Goal: Task Accomplishment & Management: Complete application form

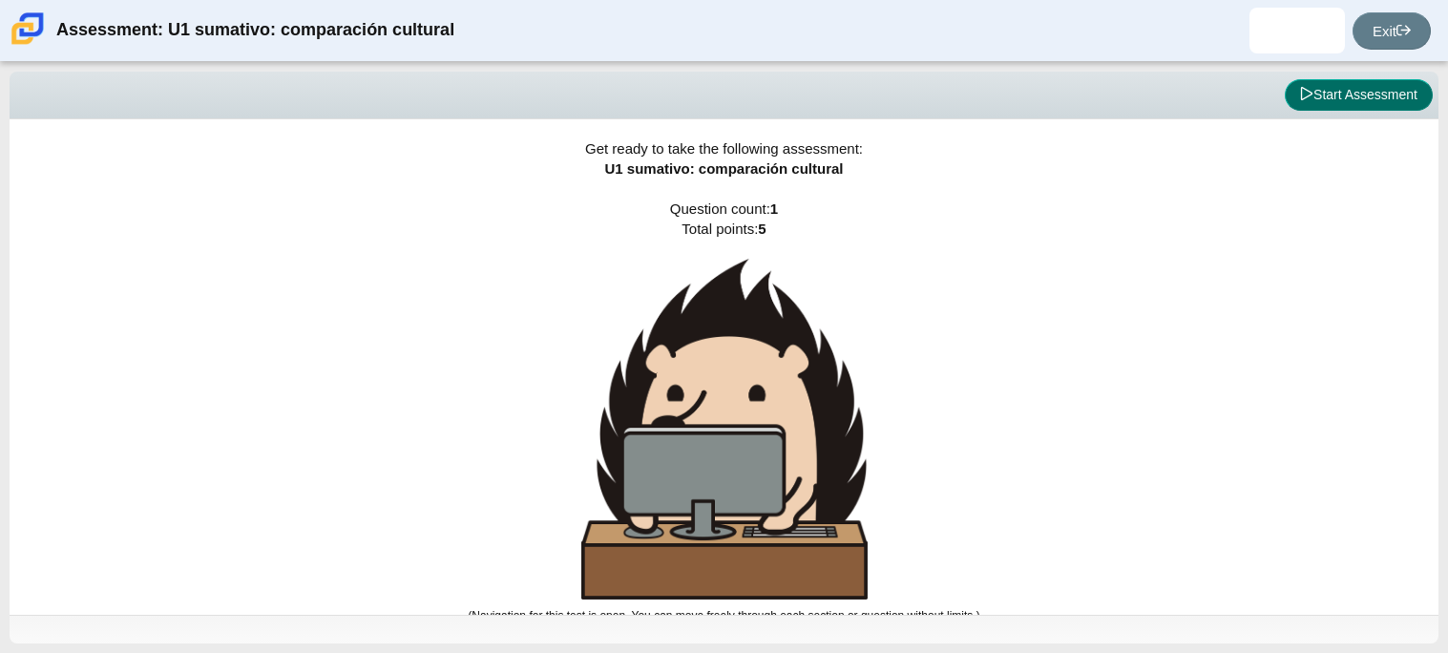
click at [1323, 81] on button "Start Assessment" at bounding box center [1359, 95] width 148 height 32
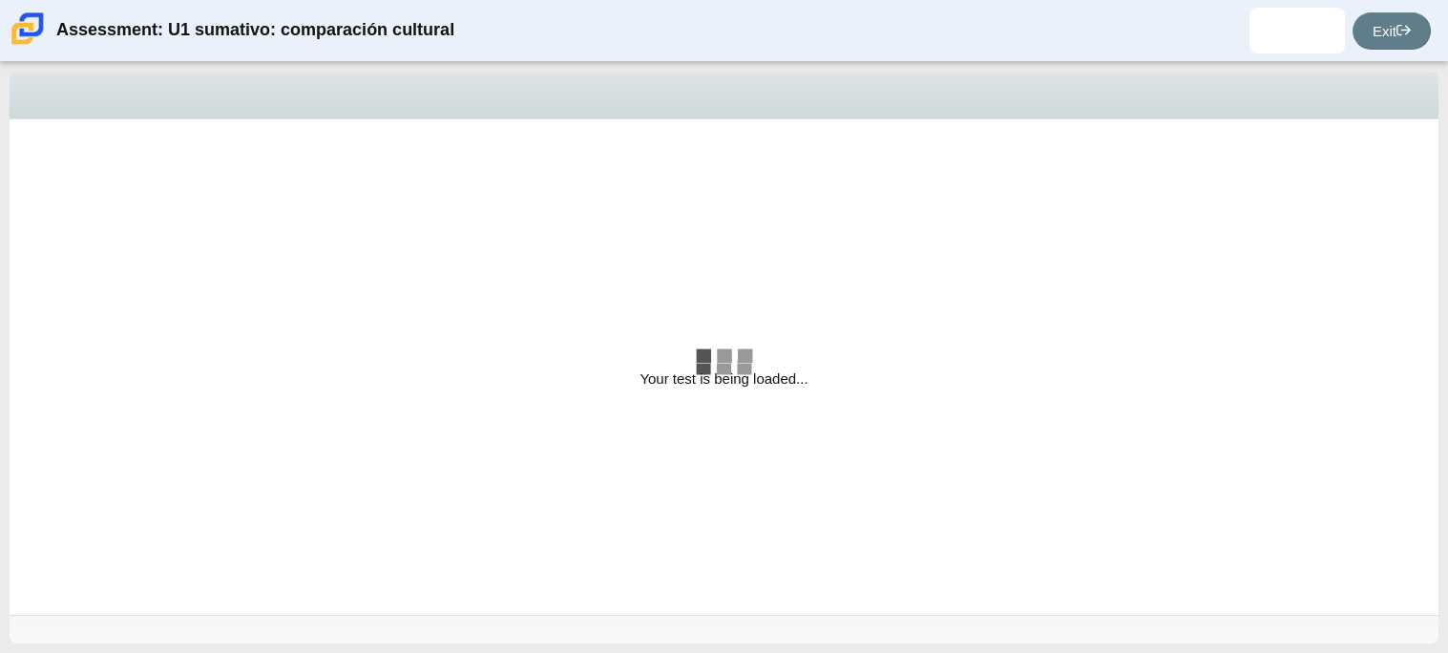
select select "3552ec0a-f7bd-4ed7-8124-bb9143c6cc53"
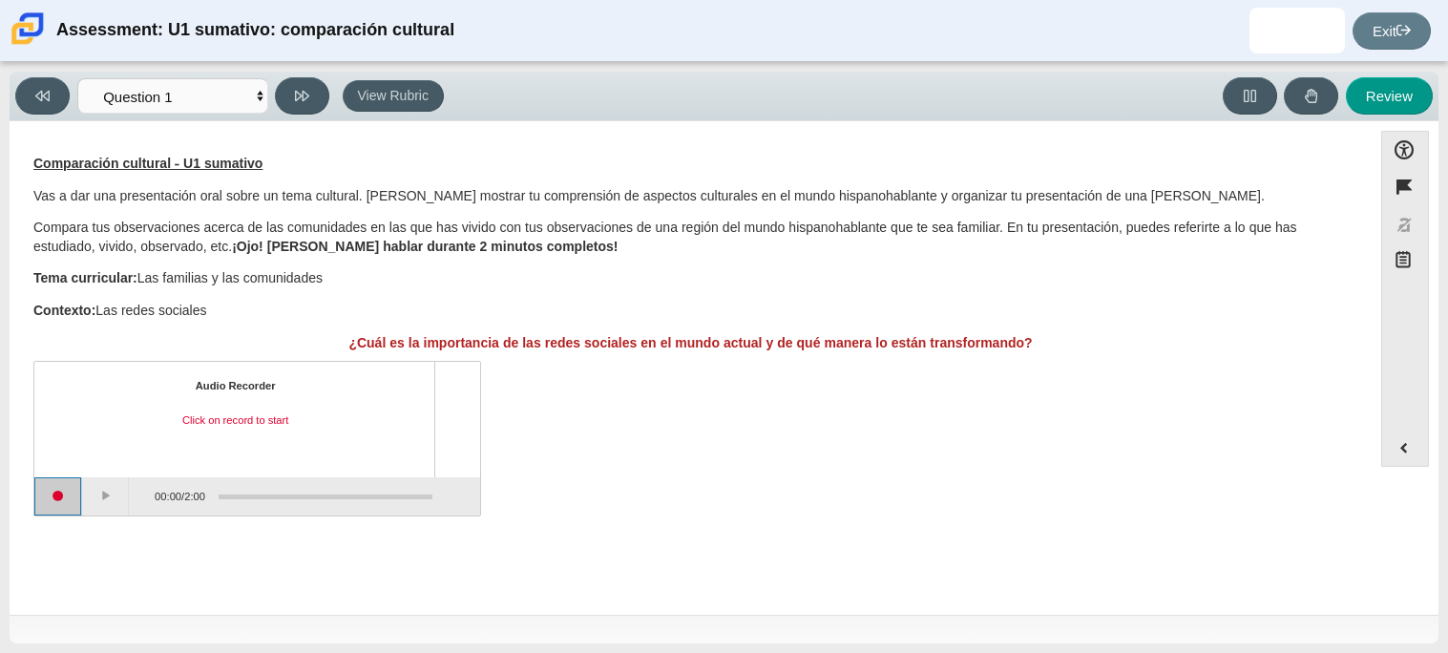
click at [75, 507] on button "Start recording" at bounding box center [58, 496] width 48 height 38
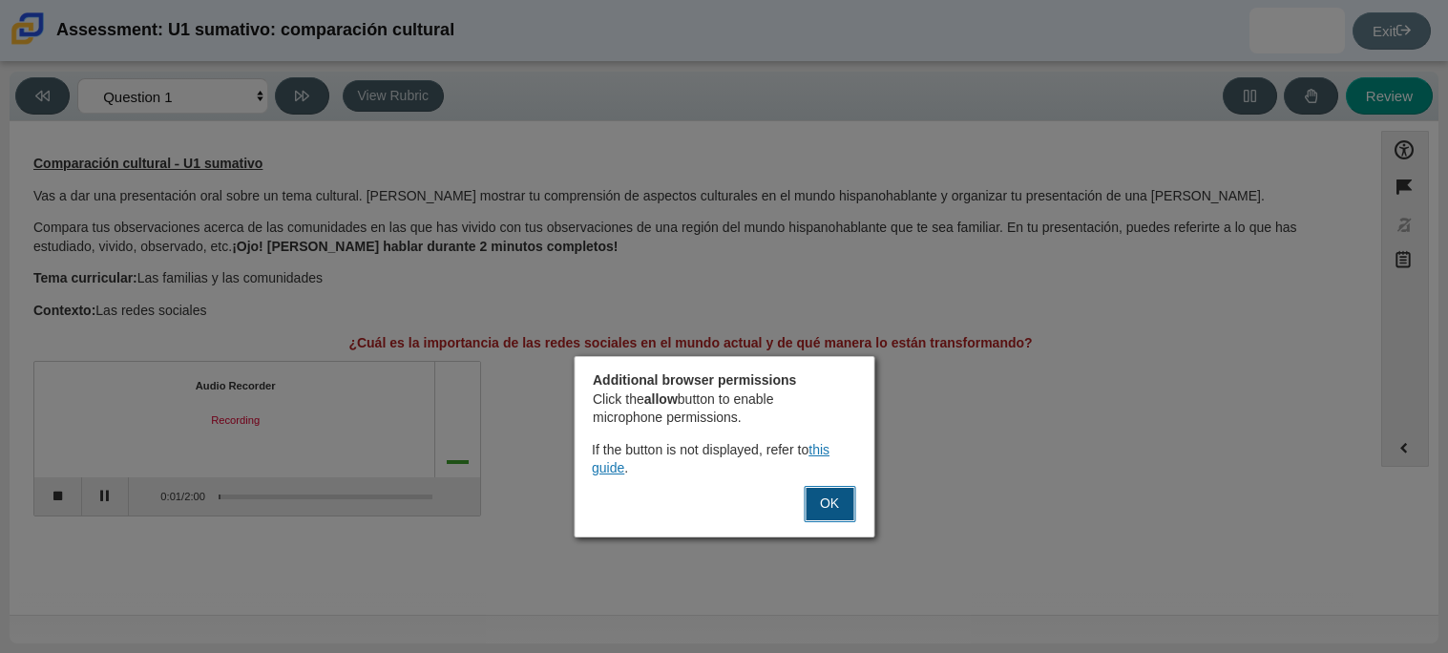
click at [820, 515] on button "OK" at bounding box center [830, 504] width 52 height 36
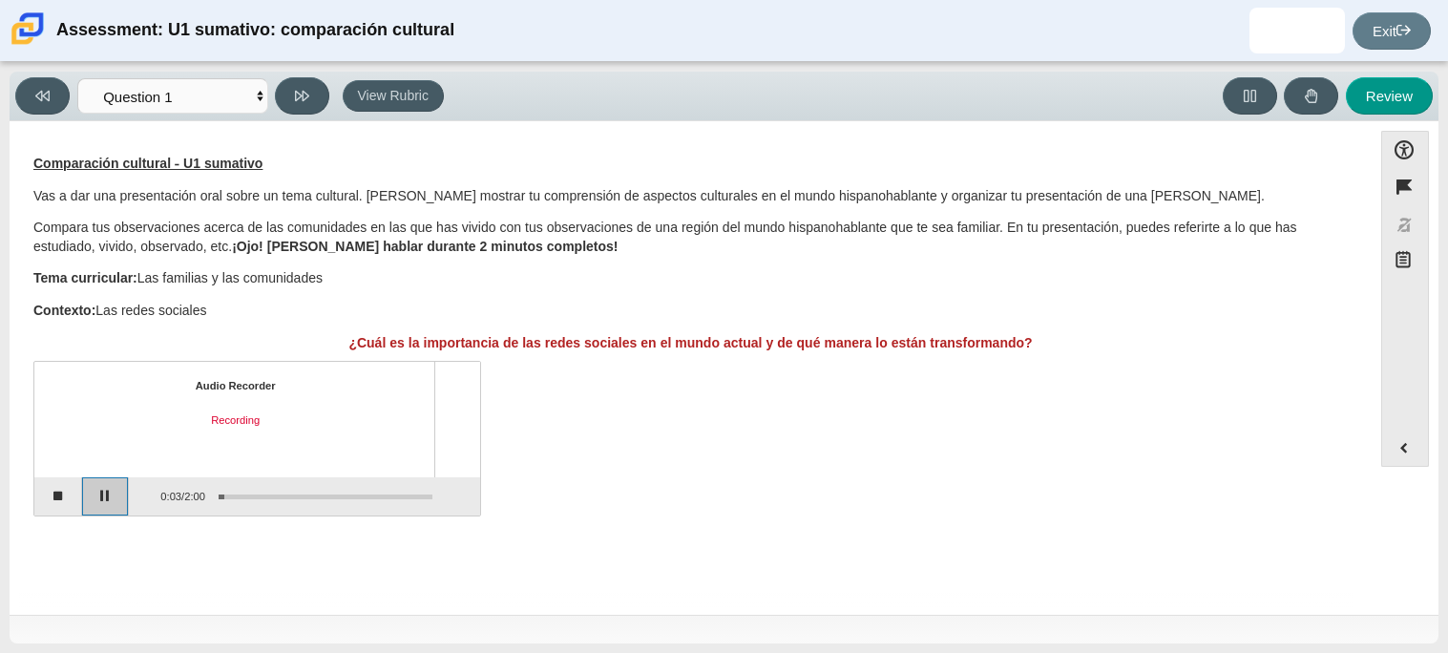
click at [95, 501] on button "Pause" at bounding box center [106, 496] width 48 height 38
click at [64, 496] on button "Stop recording" at bounding box center [58, 496] width 48 height 38
click at [318, 481] on div "Assessment items" at bounding box center [318, 495] width 227 height 34
click at [112, 487] on button "Play" at bounding box center [106, 496] width 48 height 38
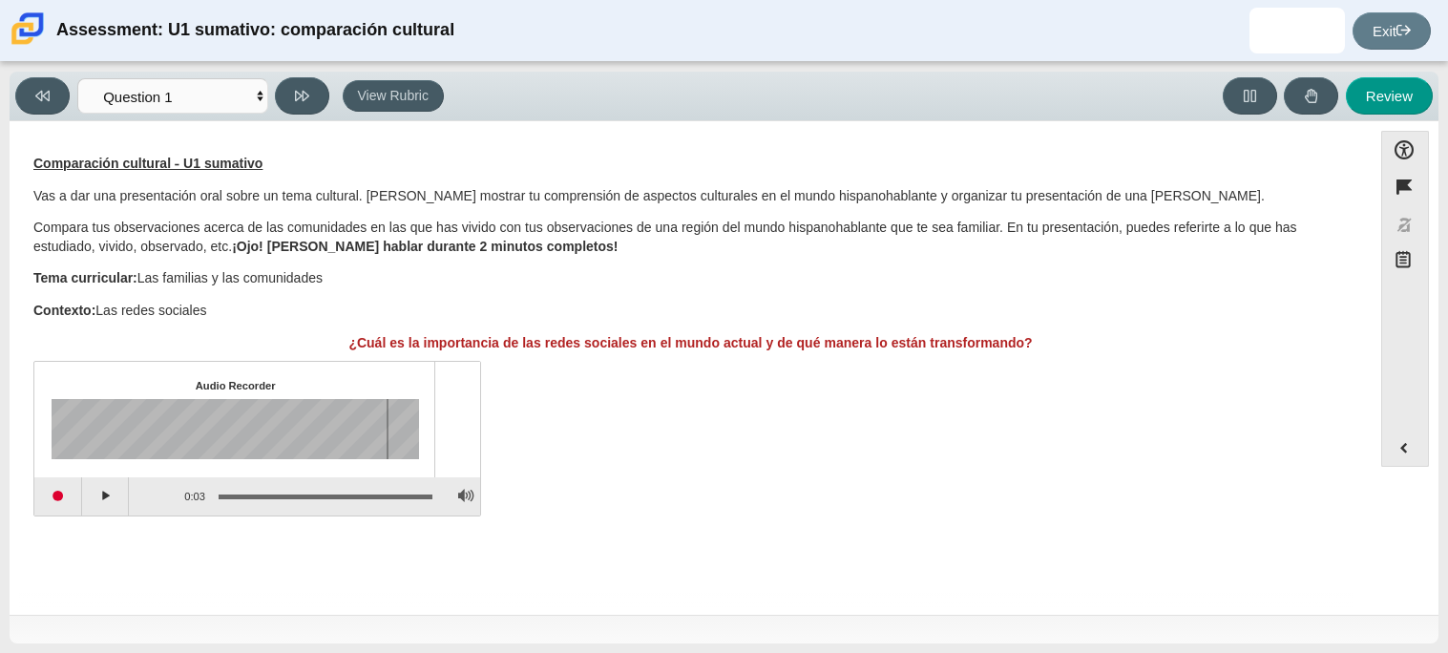
click at [433, 477] on div "0:03 / 0:03" at bounding box center [281, 496] width 304 height 38
click at [454, 489] on button "Adjust Volume" at bounding box center [466, 496] width 30 height 38
click at [216, 428] on div "Assessment items" at bounding box center [220, 429] width 337 height 60
click at [417, 409] on div "Assessment items" at bounding box center [236, 429] width 368 height 60
click at [81, 496] on button "Start recording" at bounding box center [58, 496] width 48 height 38
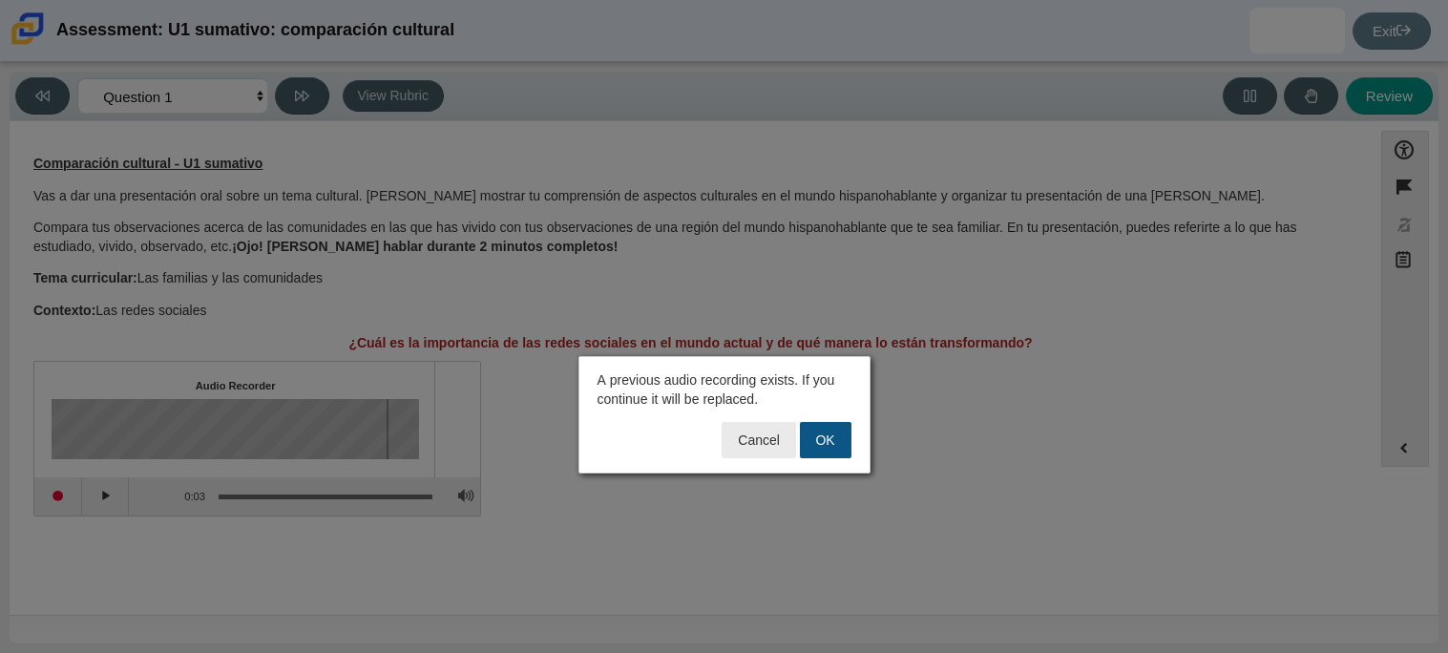
click at [813, 441] on button "OK" at bounding box center [826, 440] width 52 height 36
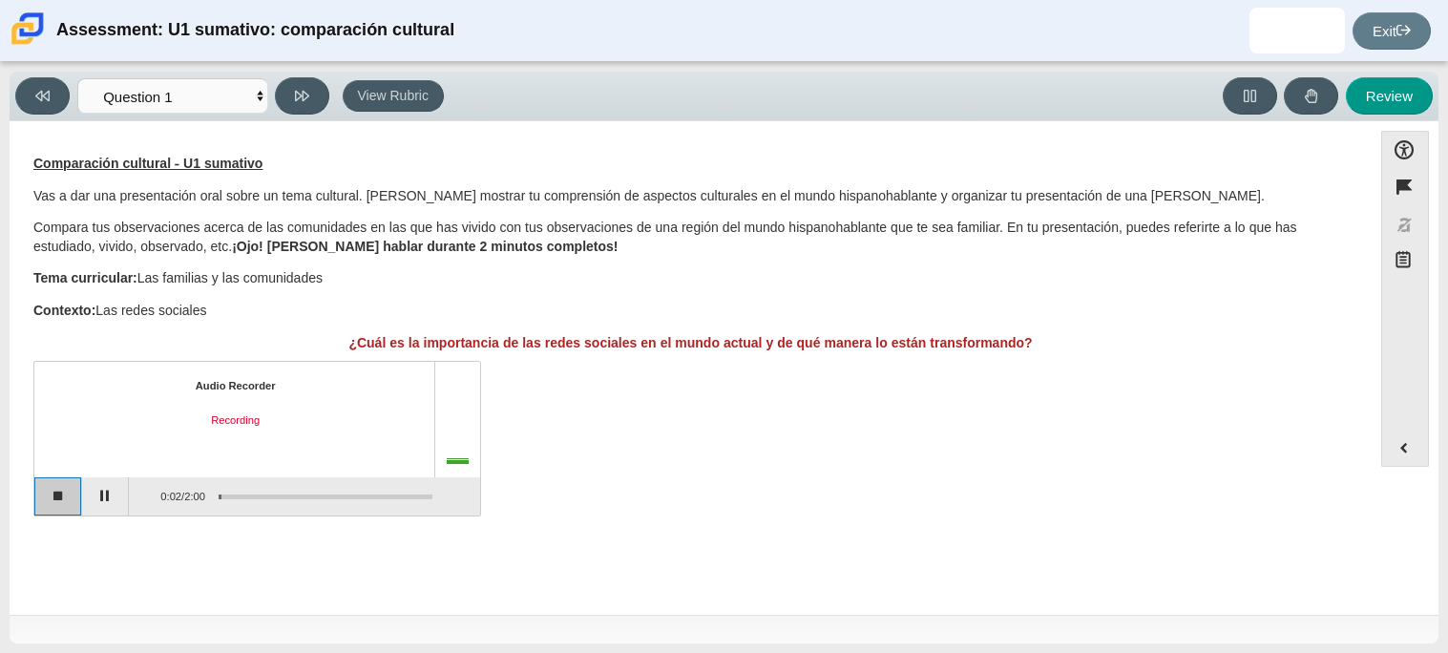
click at [56, 497] on button "Stop recording" at bounding box center [58, 496] width 48 height 38
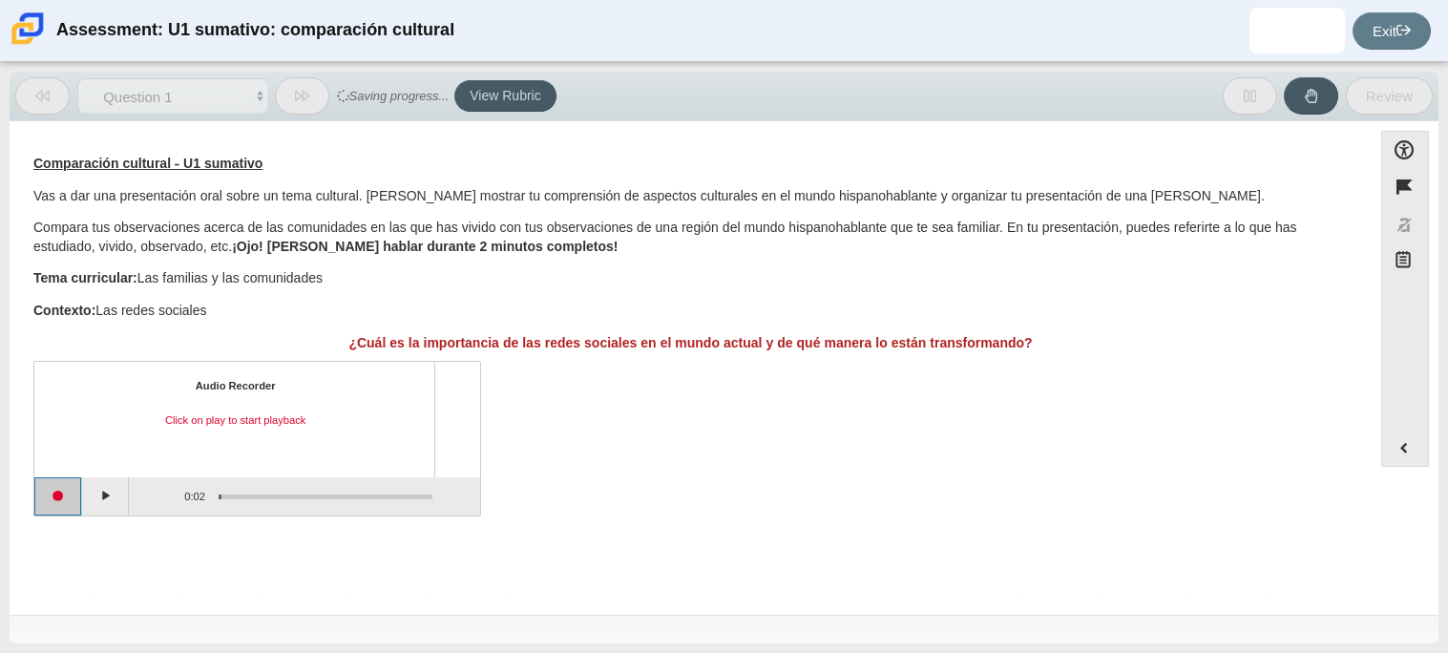
click at [53, 485] on button "Start recording" at bounding box center [58, 496] width 48 height 38
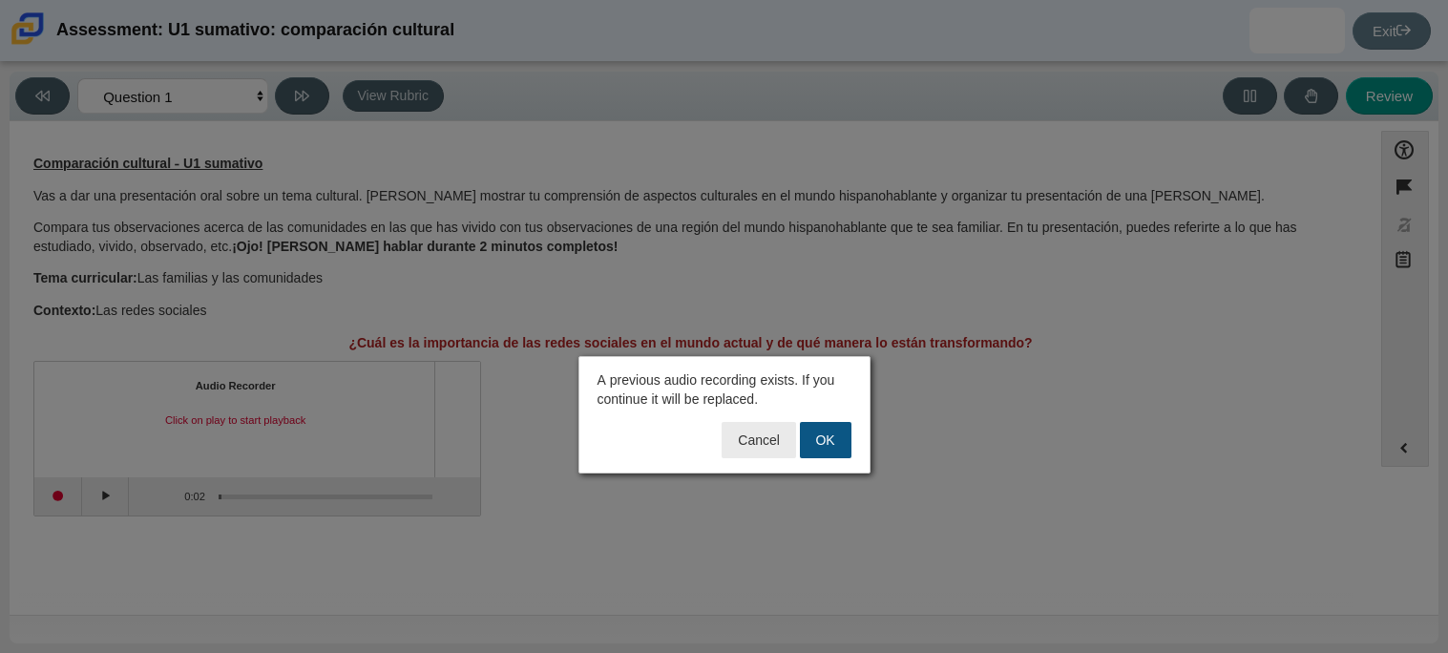
click at [836, 438] on button "OK" at bounding box center [826, 440] width 52 height 36
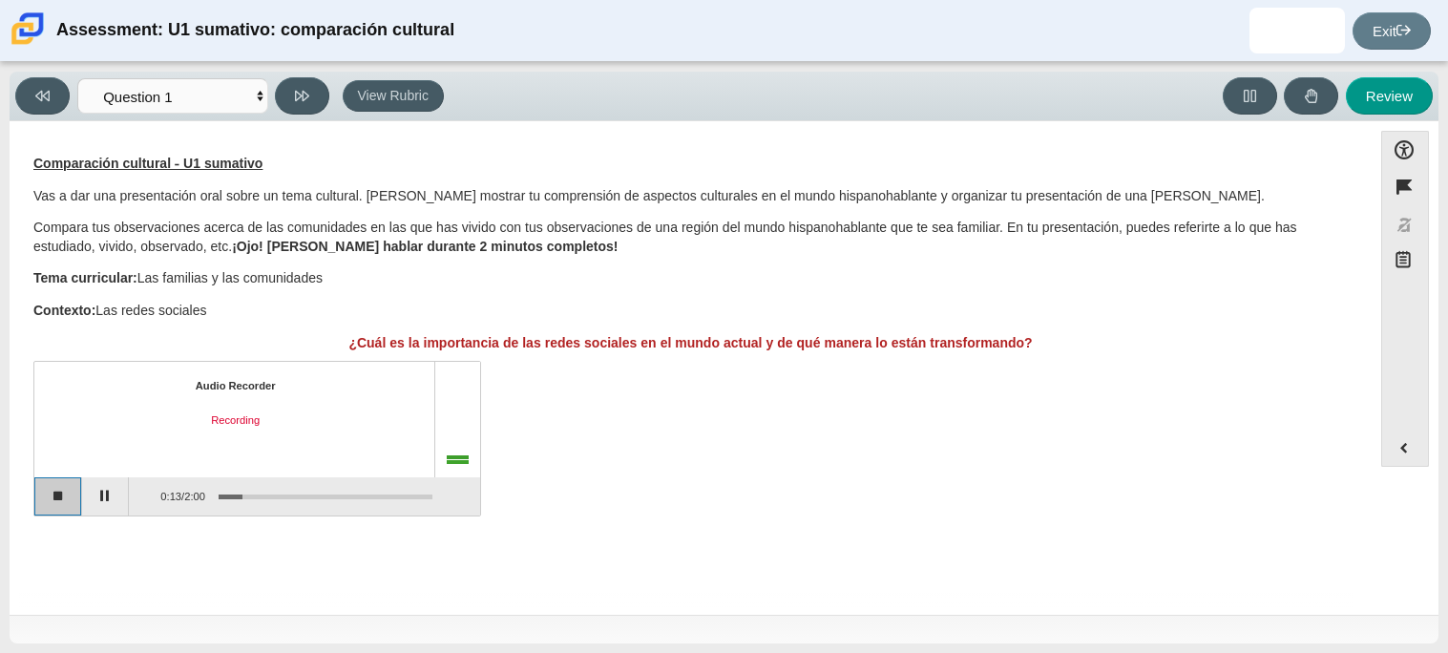
click at [44, 498] on button "Stop recording" at bounding box center [58, 496] width 48 height 38
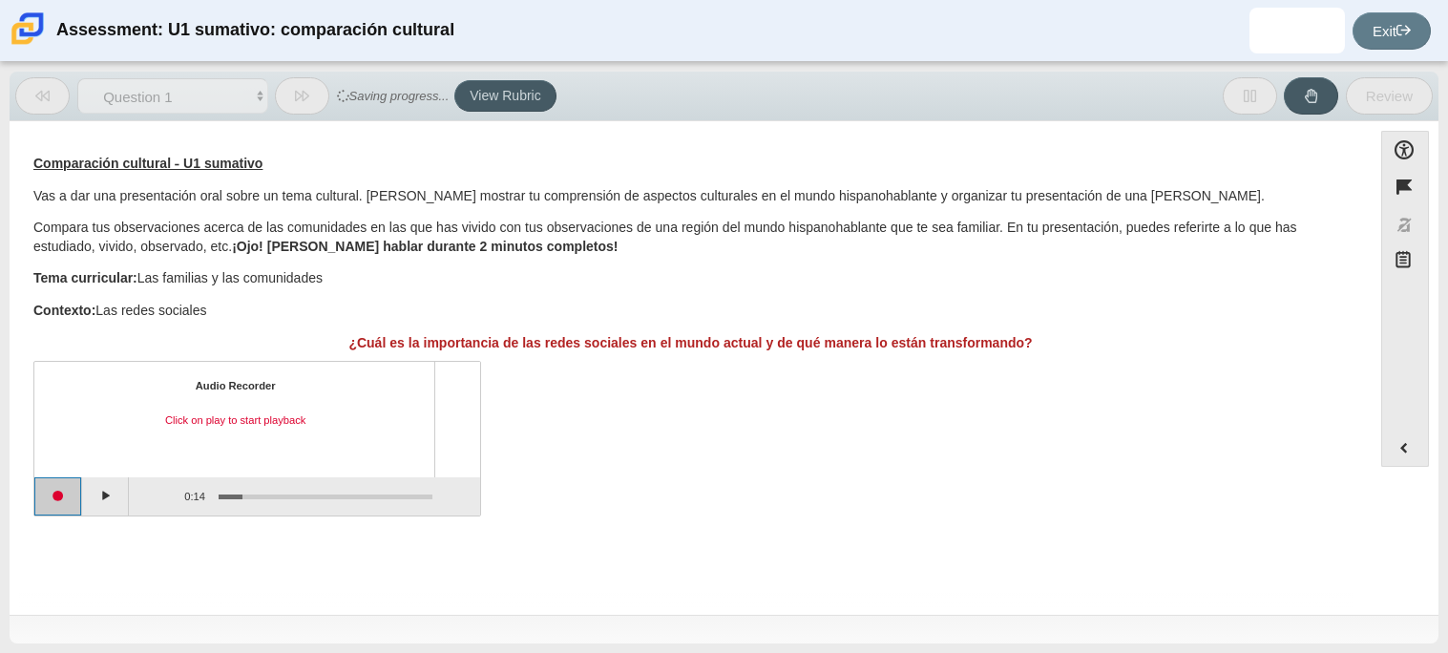
click at [52, 494] on button "Start recording" at bounding box center [58, 496] width 48 height 38
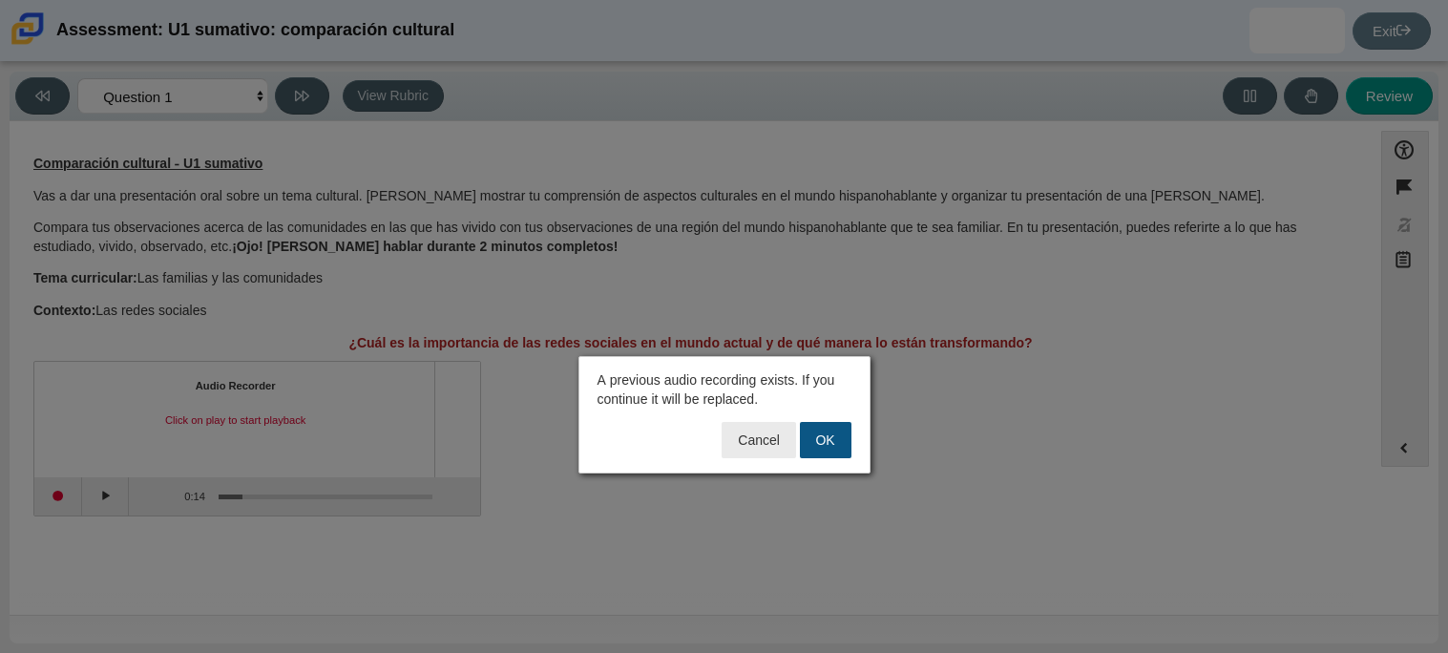
click at [815, 447] on button "OK" at bounding box center [826, 440] width 52 height 36
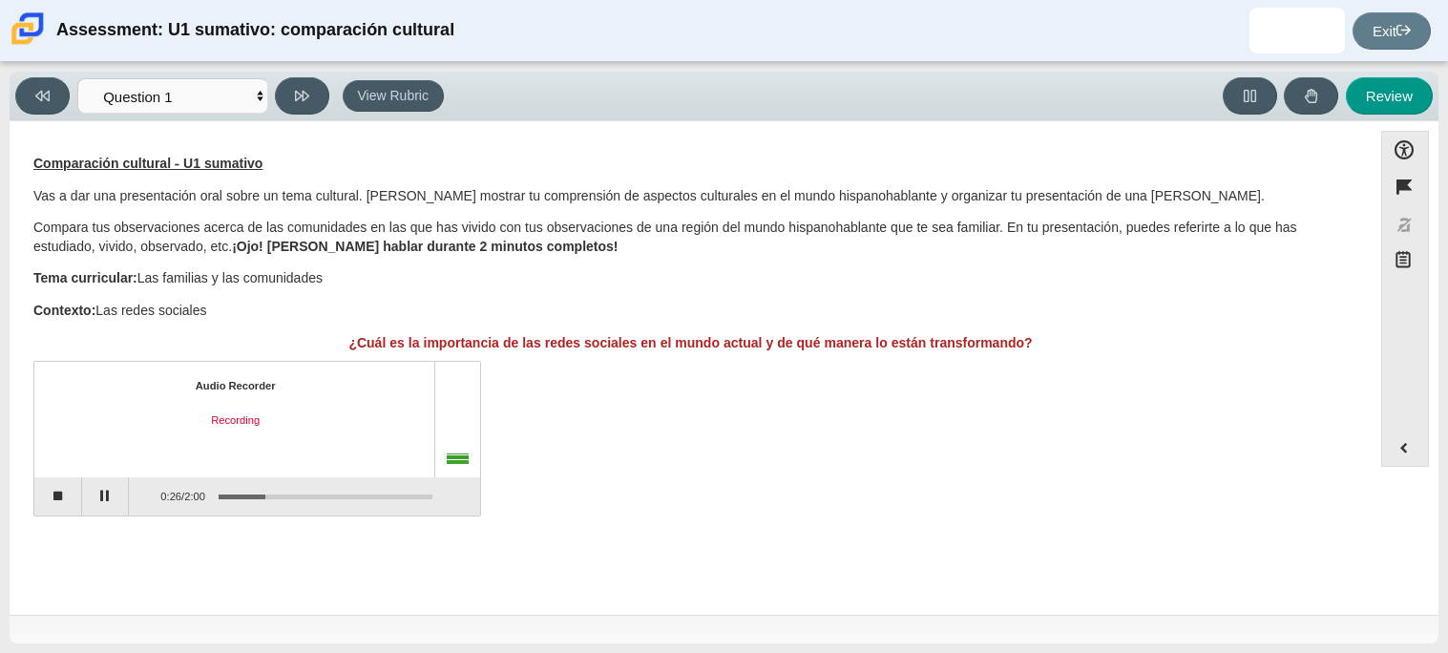
click at [1185, 393] on div "Audio Recorder Recording 0:26 / 2:00" at bounding box center [690, 441] width 1315 height 150
click at [42, 501] on button "Stop recording" at bounding box center [58, 496] width 48 height 38
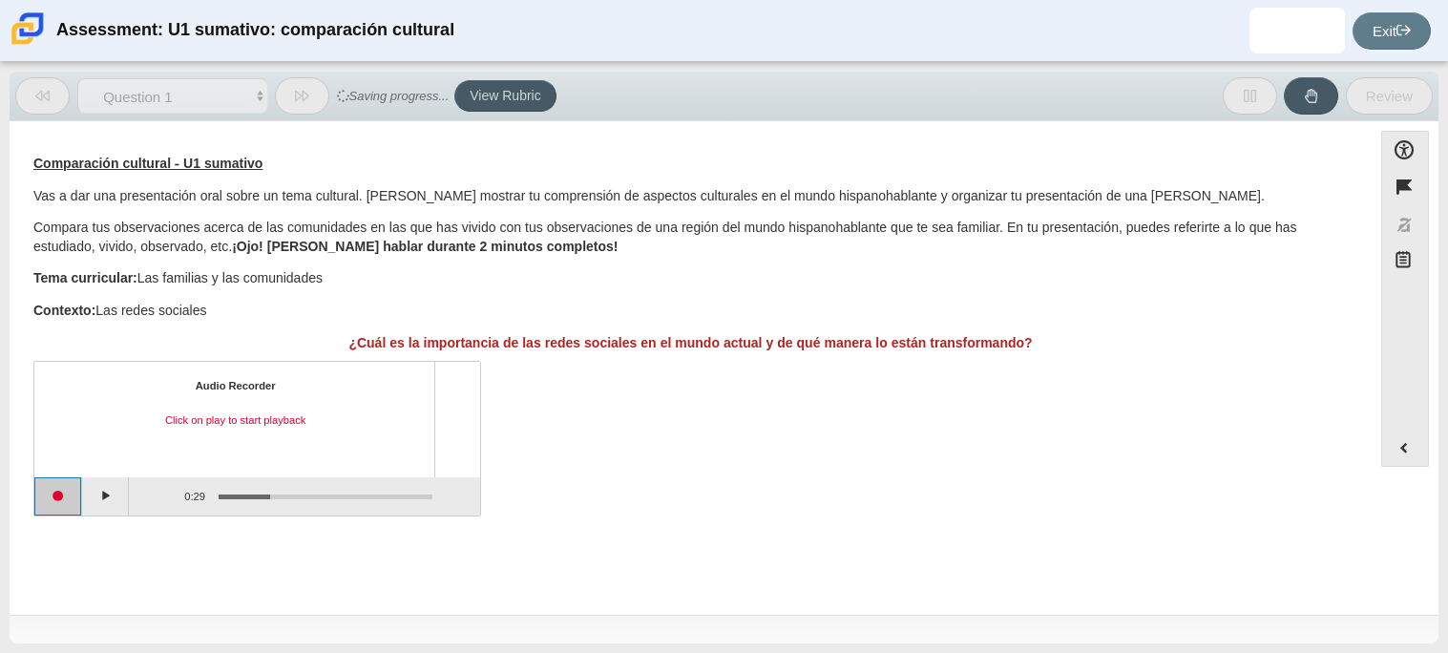
click at [73, 500] on button "Start recording" at bounding box center [58, 496] width 48 height 38
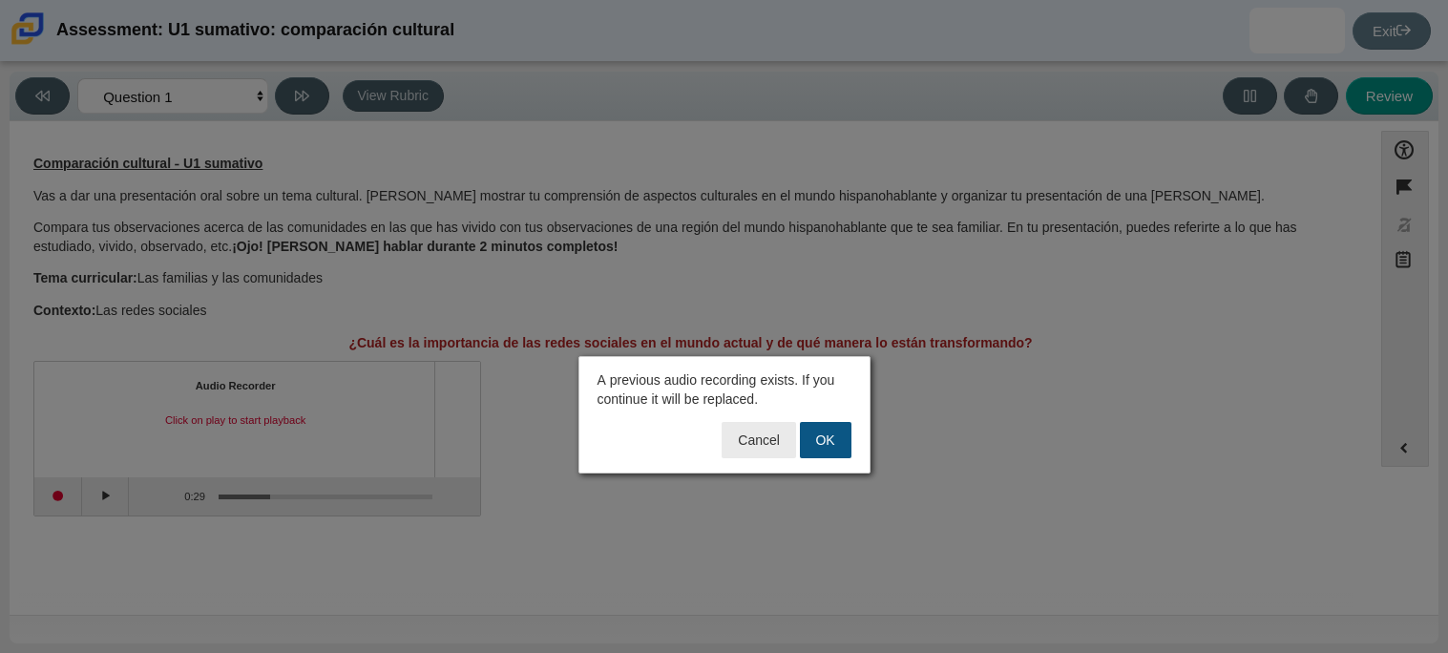
click at [842, 446] on button "OK" at bounding box center [826, 440] width 52 height 36
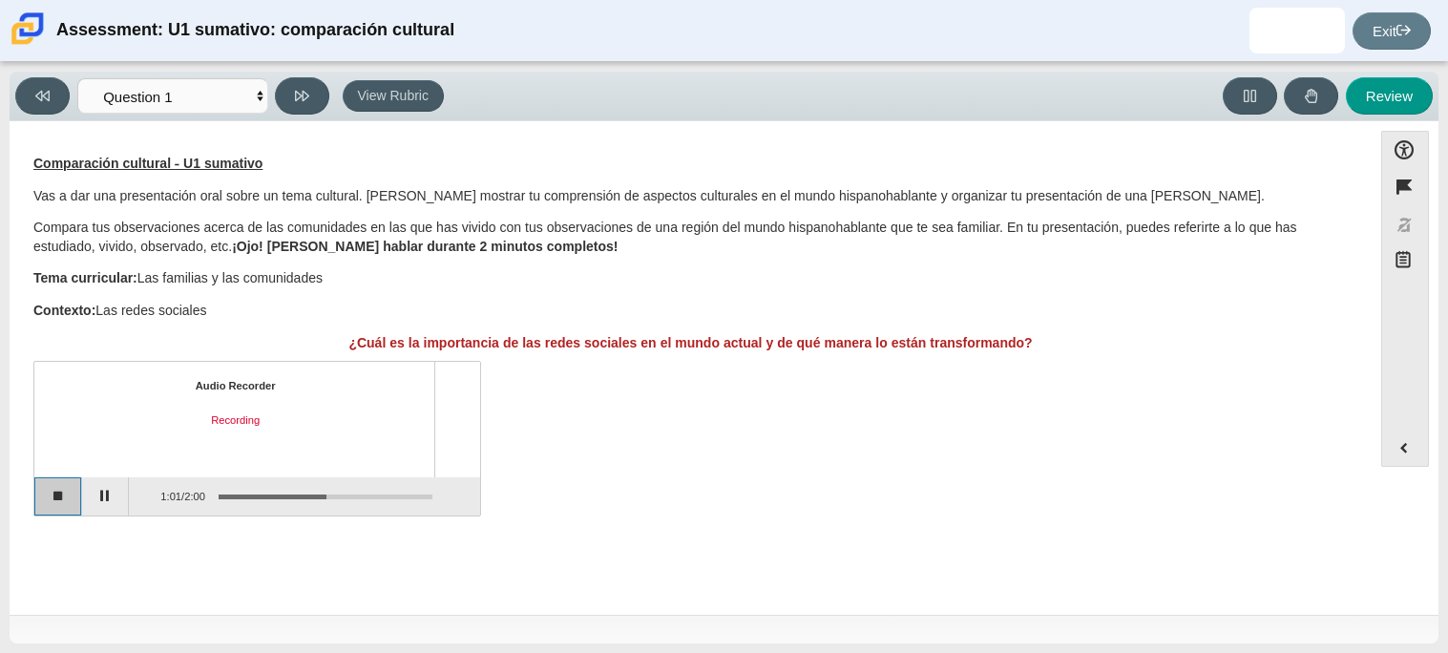
click at [75, 502] on button "Stop recording" at bounding box center [58, 496] width 48 height 38
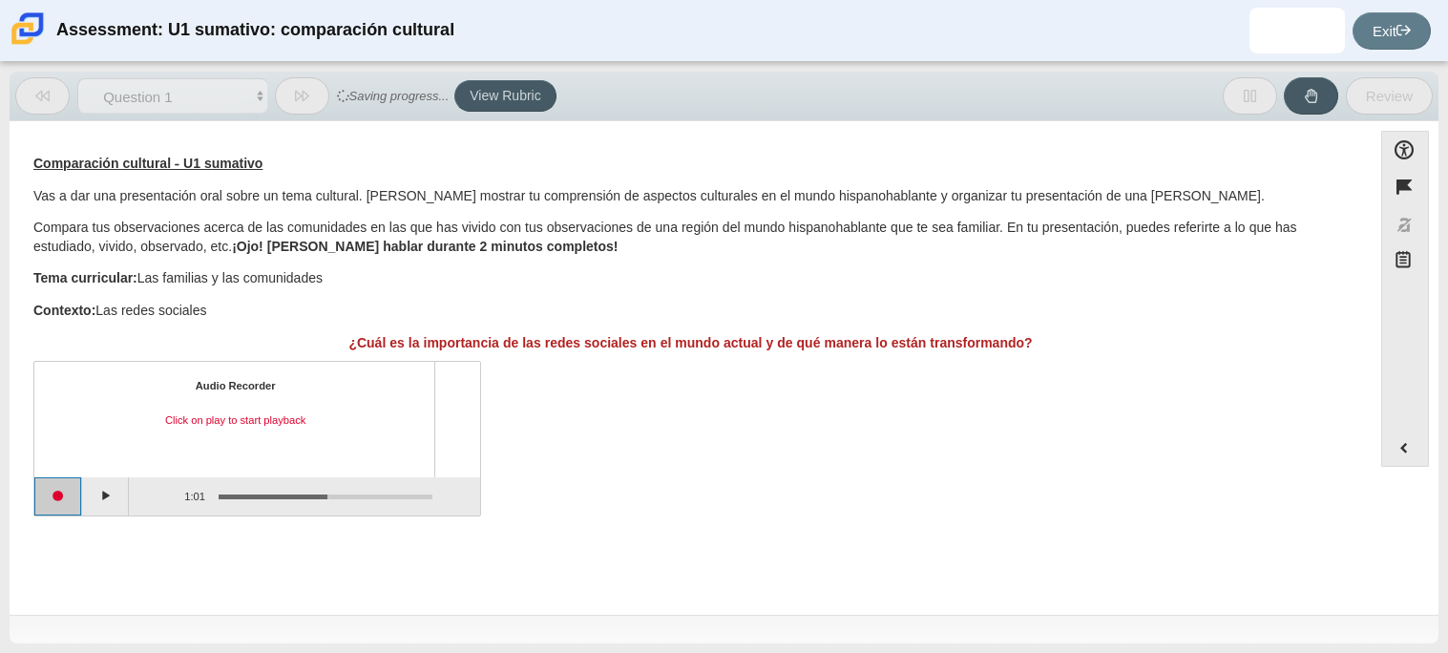
click at [66, 510] on button "Start recording" at bounding box center [58, 496] width 48 height 38
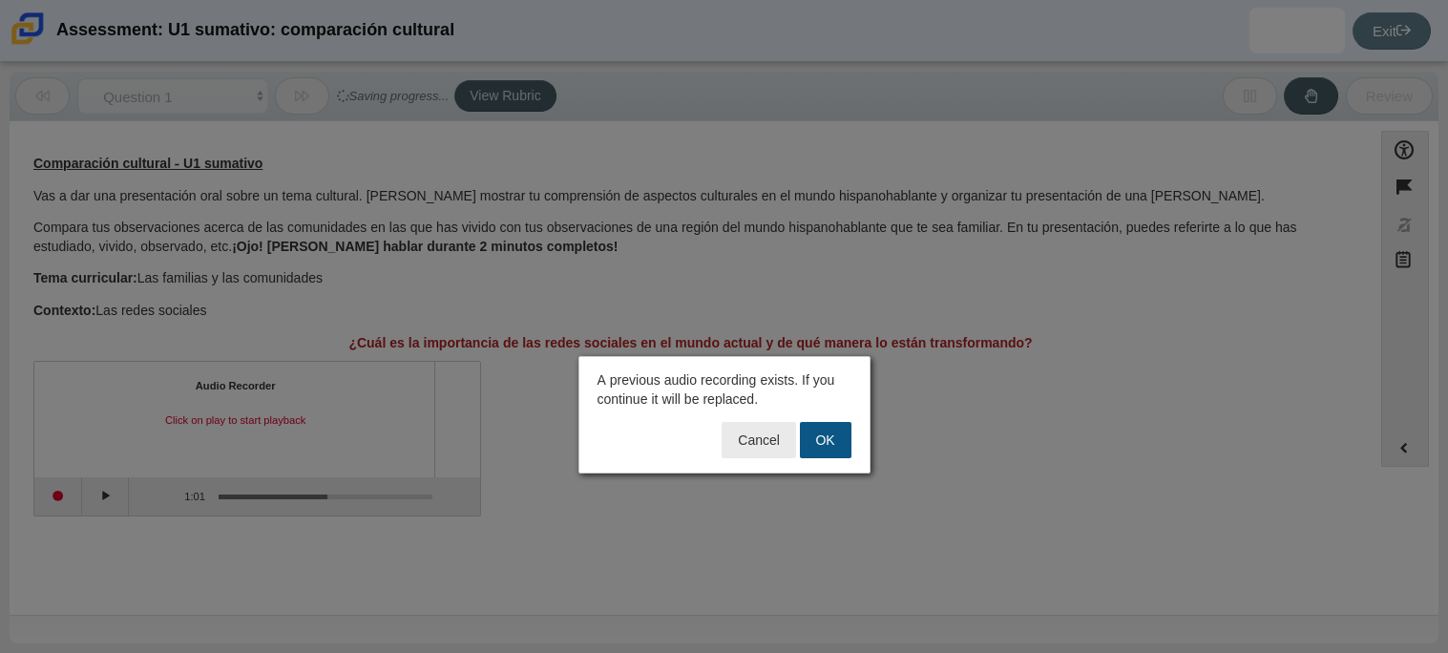
click at [820, 450] on button "OK" at bounding box center [826, 440] width 52 height 36
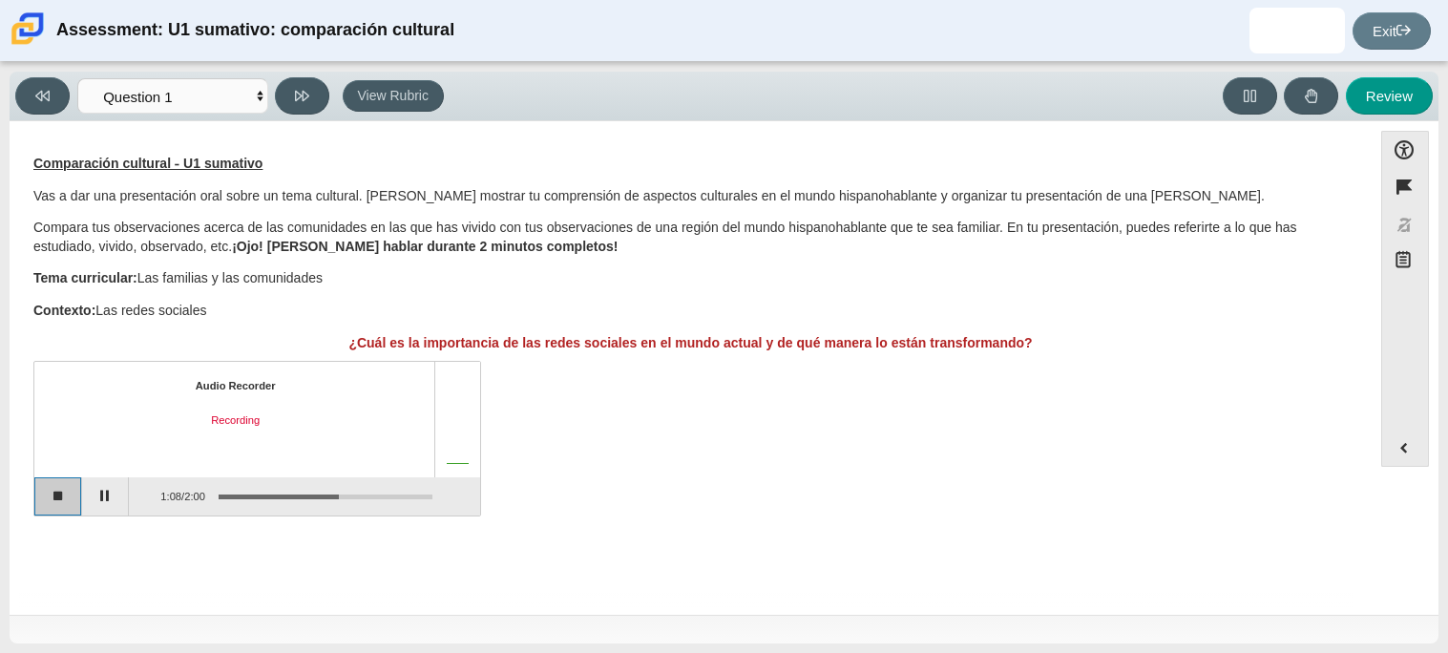
click at [39, 496] on button "Stop recording" at bounding box center [58, 496] width 48 height 38
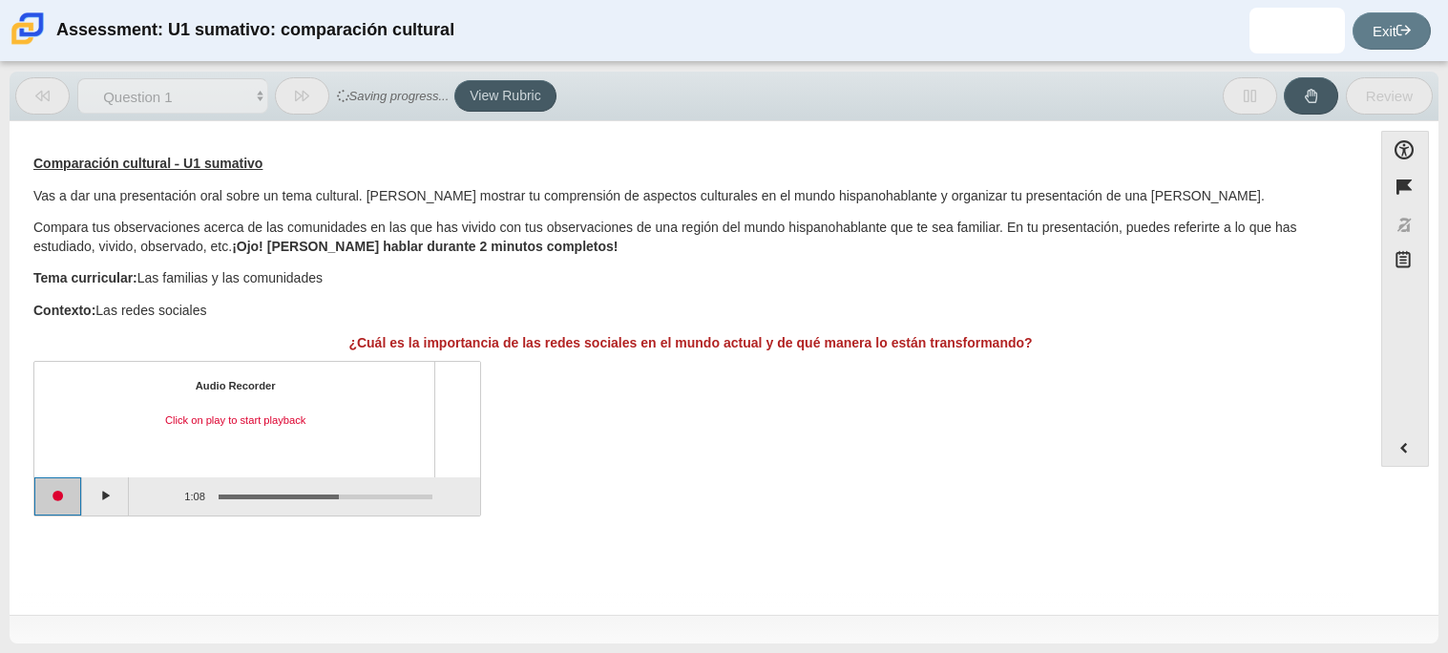
click at [39, 496] on button "Start recording" at bounding box center [58, 496] width 48 height 38
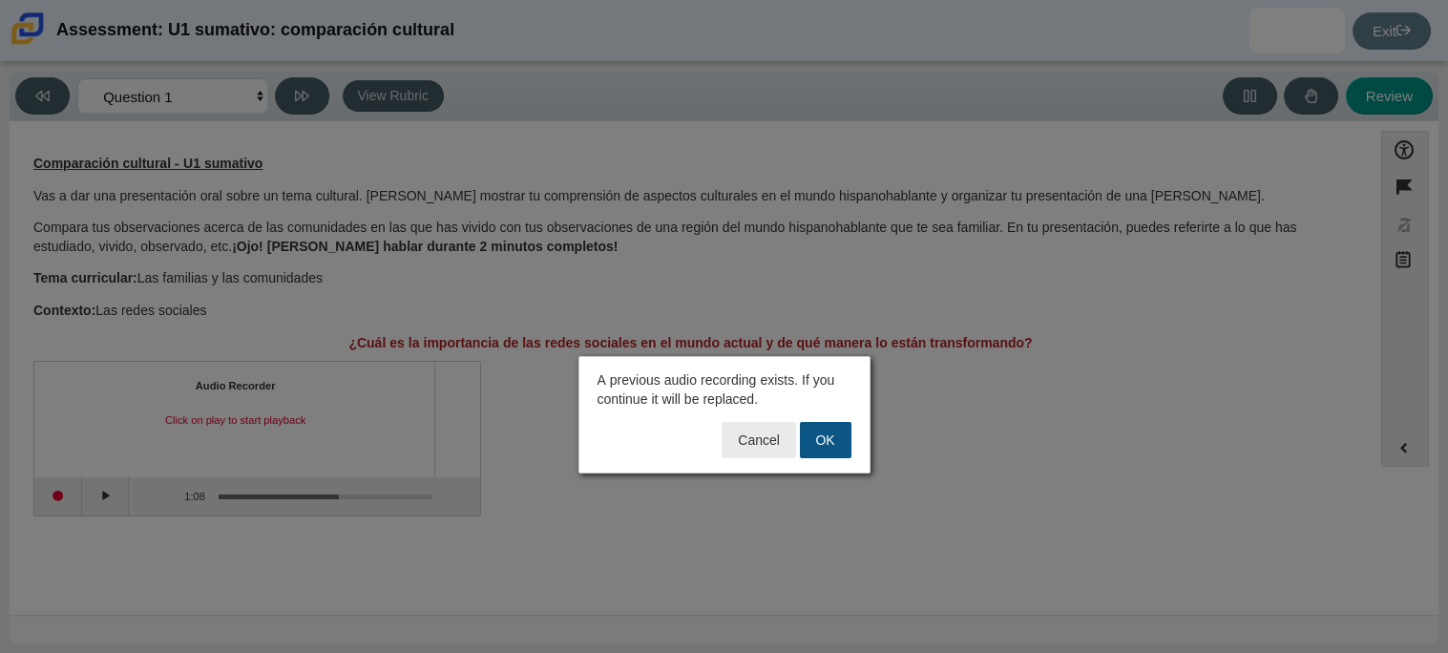
click at [819, 440] on button "OK" at bounding box center [826, 440] width 52 height 36
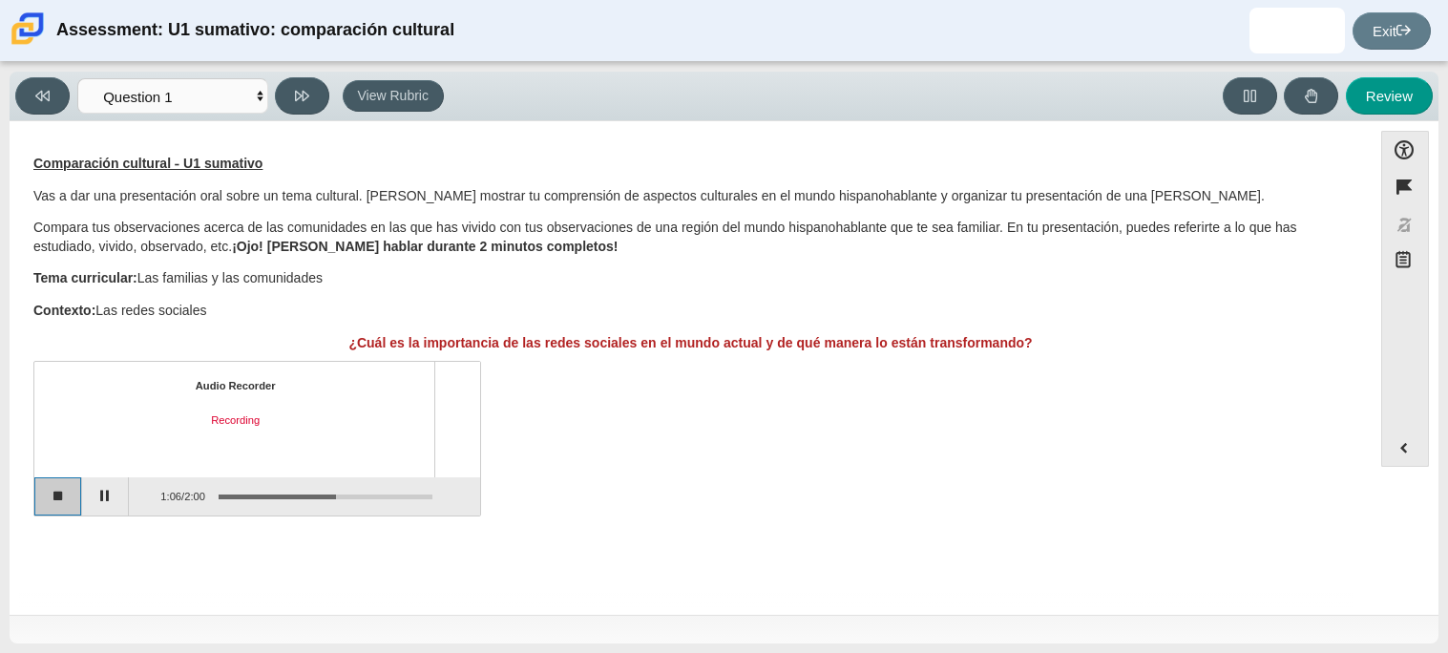
click at [73, 505] on button "Stop recording" at bounding box center [58, 496] width 48 height 38
click at [1418, 101] on button "Review" at bounding box center [1389, 95] width 87 height 37
select select "review"
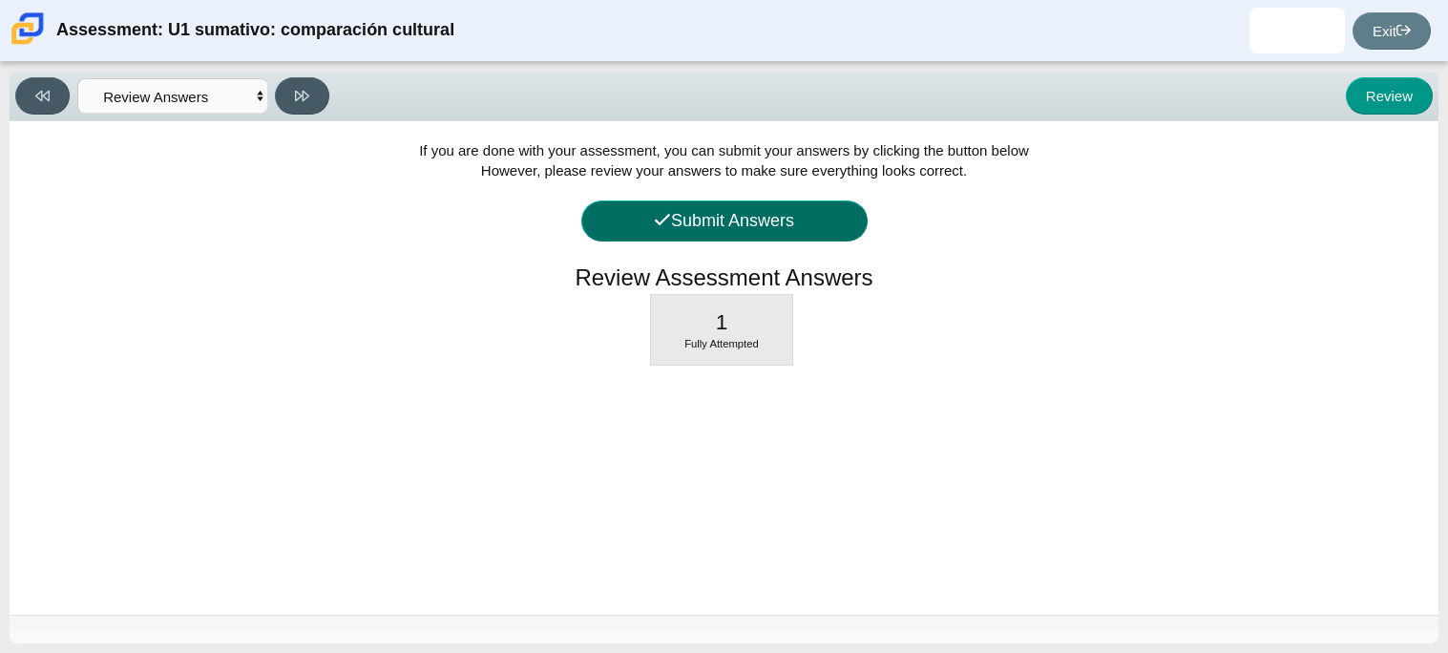
click at [763, 201] on button "Submit Answers" at bounding box center [724, 221] width 286 height 41
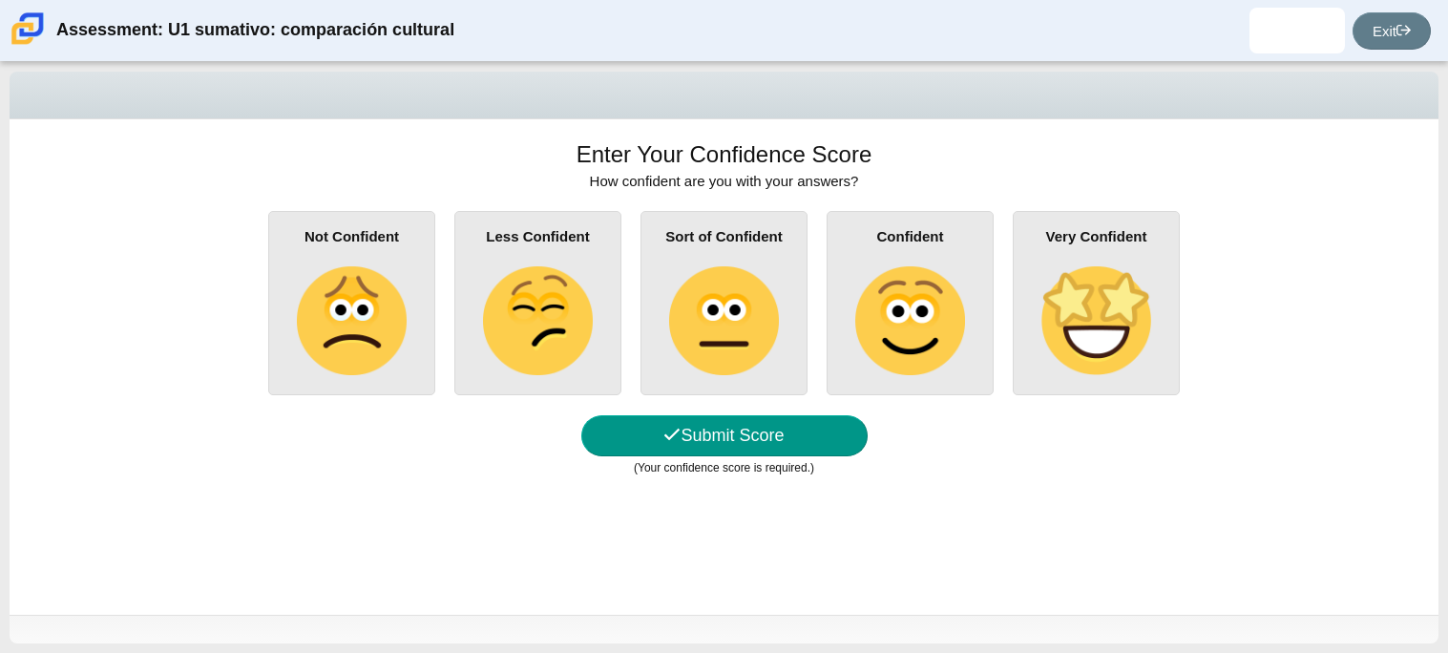
click at [770, 220] on div "Sort of Confident" at bounding box center [724, 303] width 167 height 184
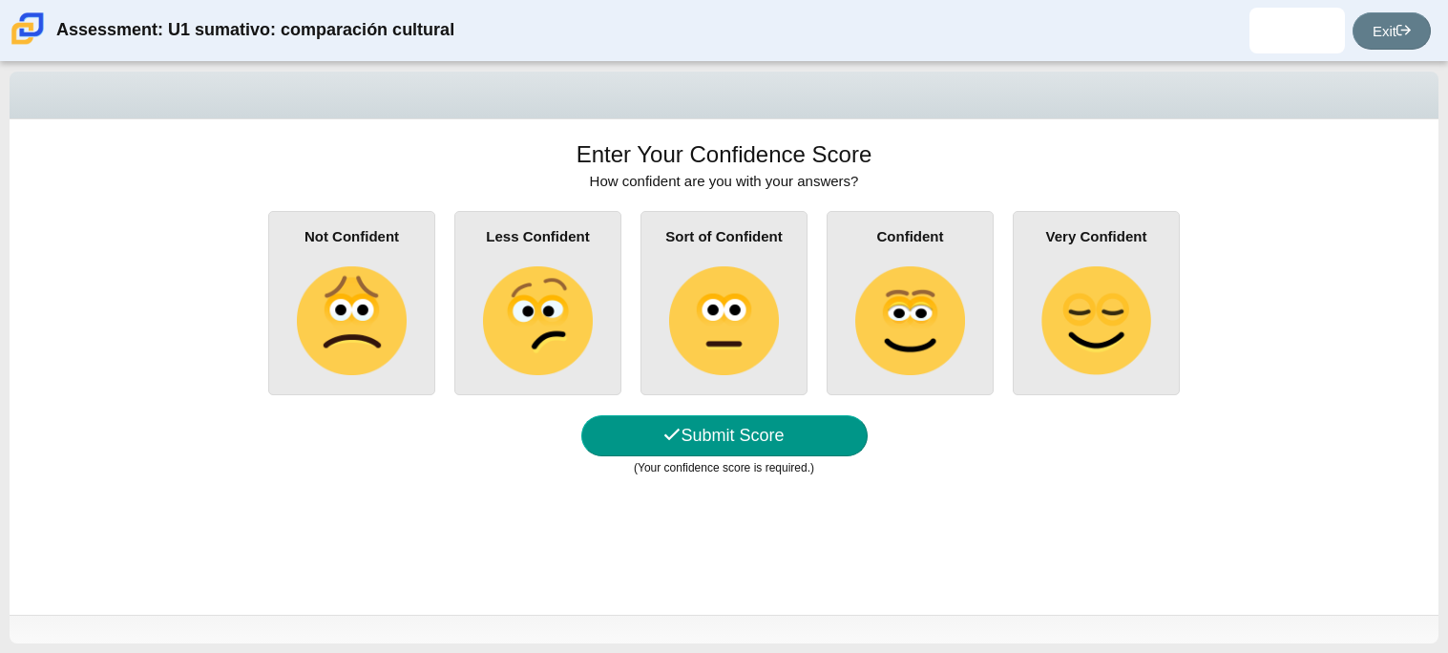
click at [0, 0] on input "Sort of Confident" at bounding box center [0, 0] width 0 height 0
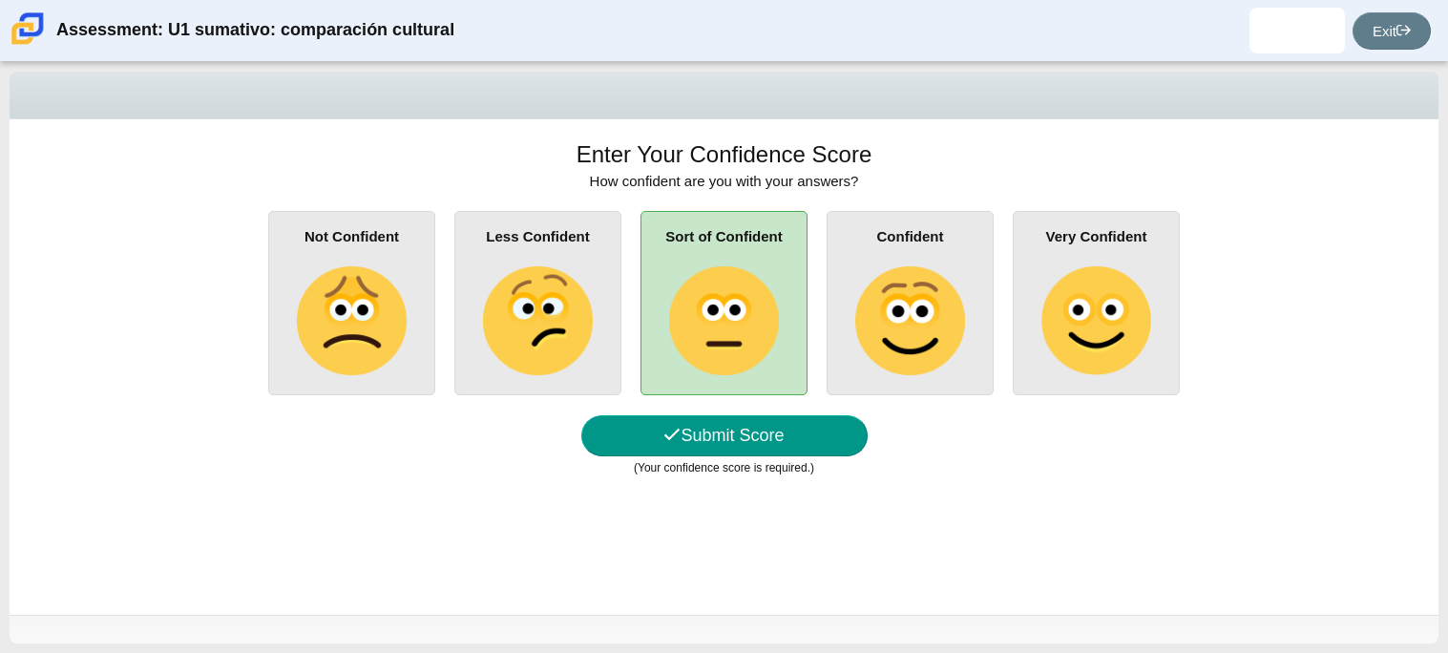
click at [905, 282] on img at bounding box center [910, 320] width 109 height 109
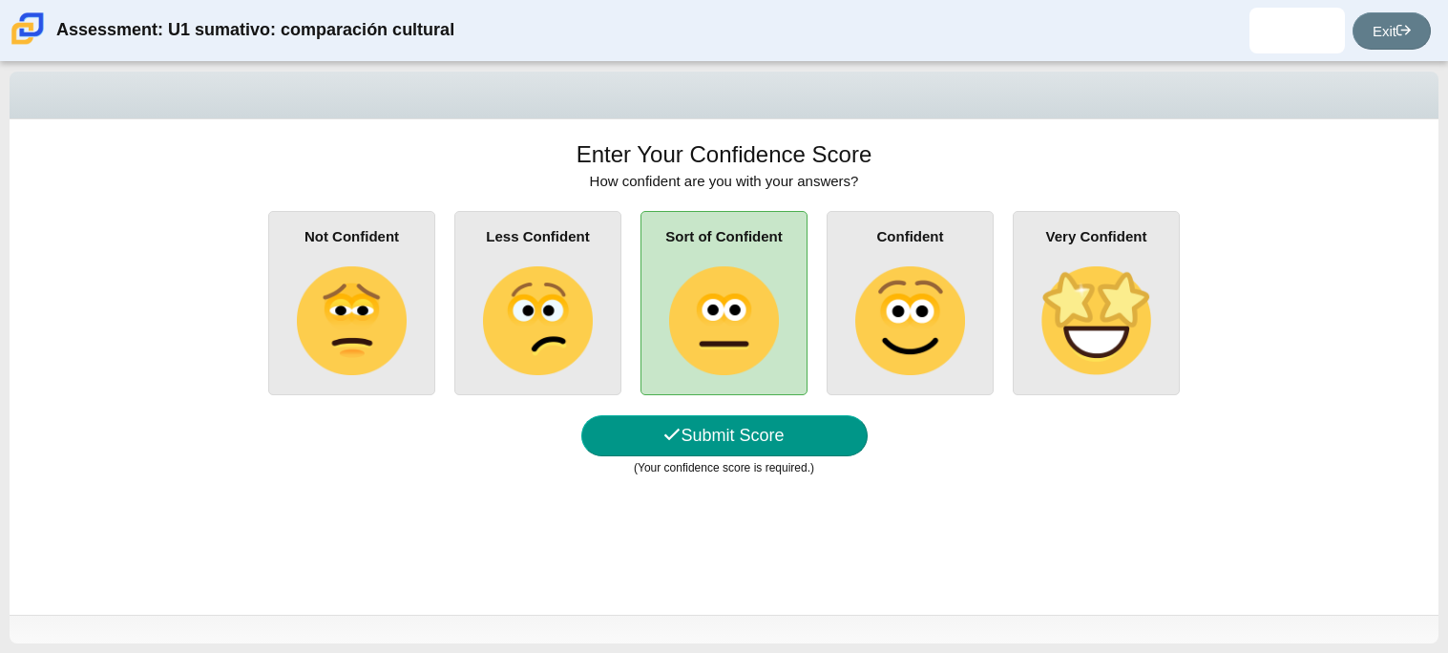
click at [0, 0] on input "Confident" at bounding box center [0, 0] width 0 height 0
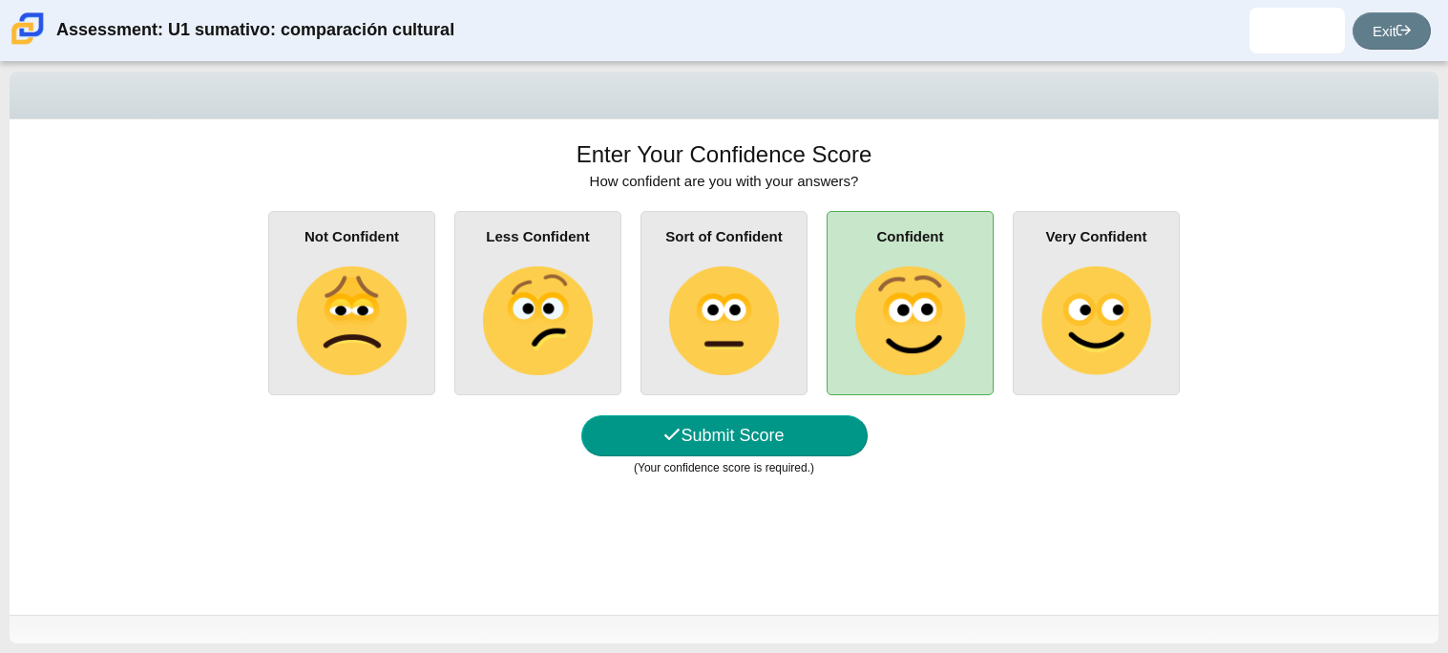
click at [760, 310] on img at bounding box center [723, 320] width 109 height 109
click at [0, 0] on input "Sort of Confident" at bounding box center [0, 0] width 0 height 0
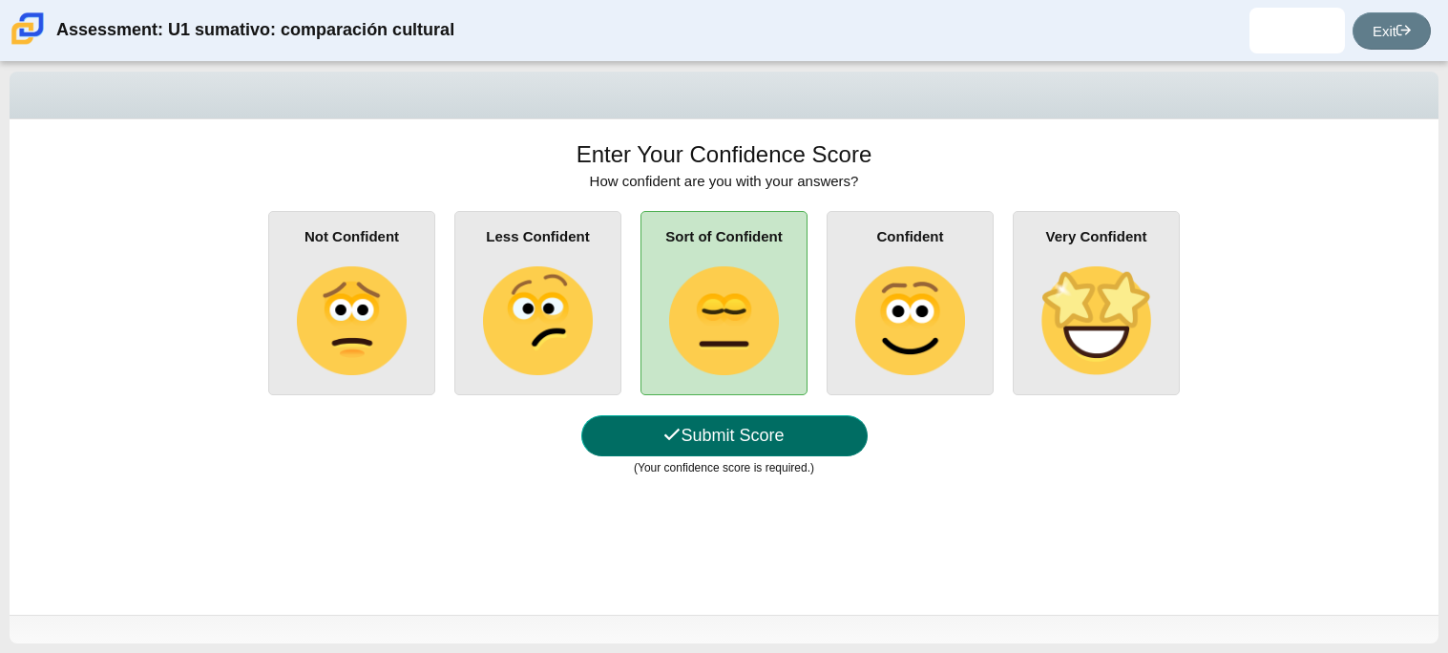
click at [823, 442] on button "Submit Score" at bounding box center [724, 435] width 286 height 41
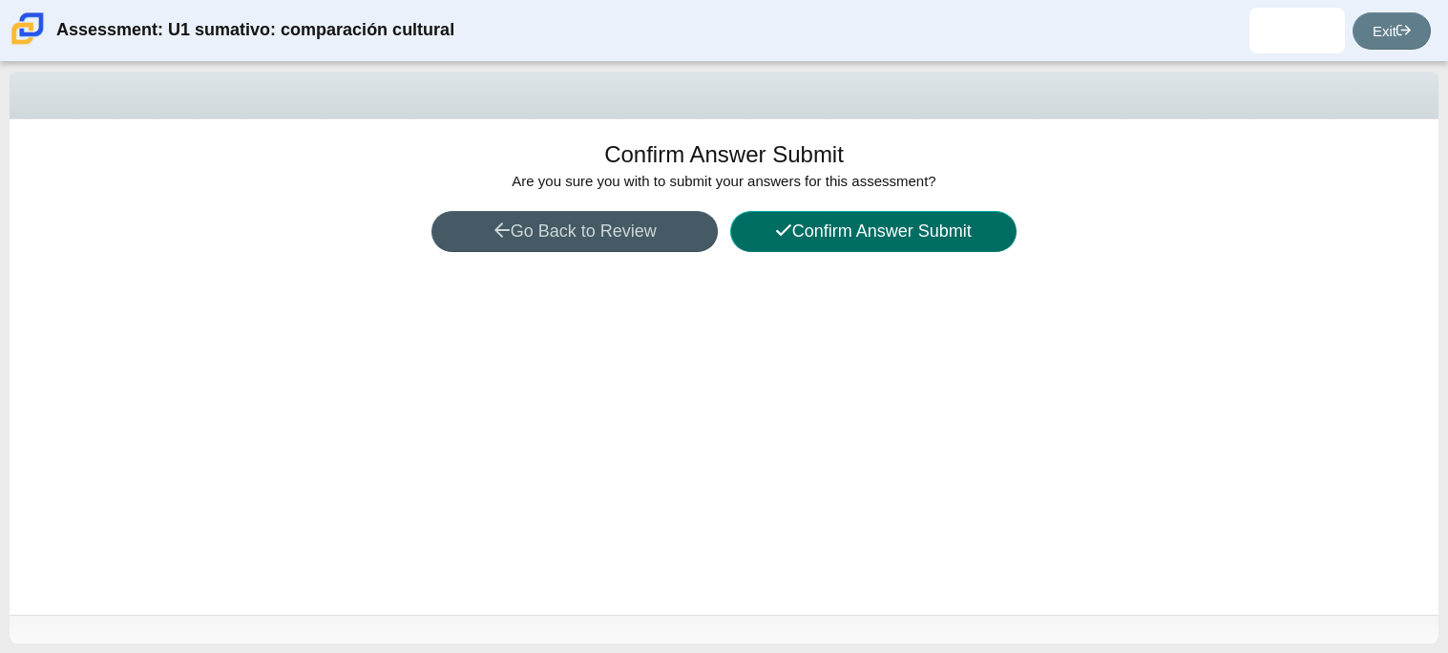
click at [966, 220] on button "Confirm Answer Submit" at bounding box center [873, 231] width 286 height 41
